Goal: Navigation & Orientation: Understand site structure

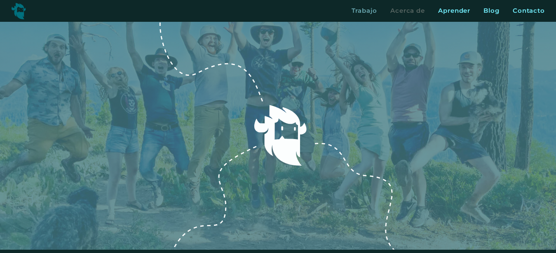
click at [365, 9] on div "Trabajo" at bounding box center [364, 10] width 26 height 9
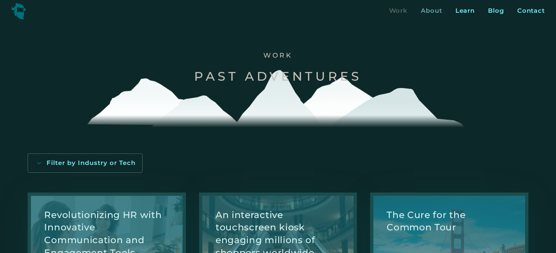
click at [427, 13] on div "About" at bounding box center [431, 10] width 21 height 9
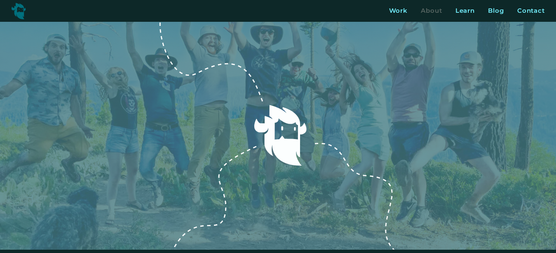
click at [528, 16] on div "Work About Learn Blog Contact Close More... Work About Learn Blog Contact Blog …" at bounding box center [278, 11] width 556 height 22
